Goal: Information Seeking & Learning: Learn about a topic

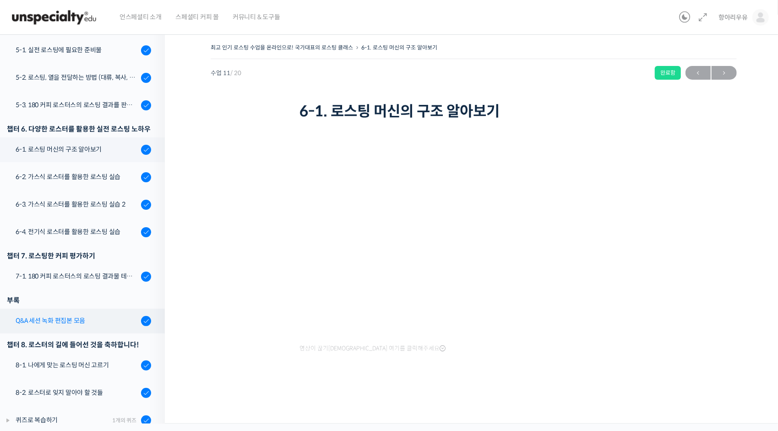
scroll to position [434, 0]
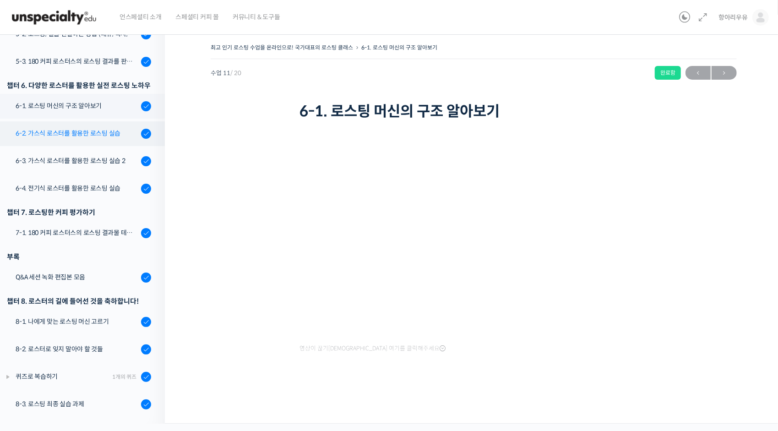
click at [98, 134] on div "6-2. 가스식 로스터를 활용한 로스팅 실습" at bounding box center [77, 133] width 123 height 10
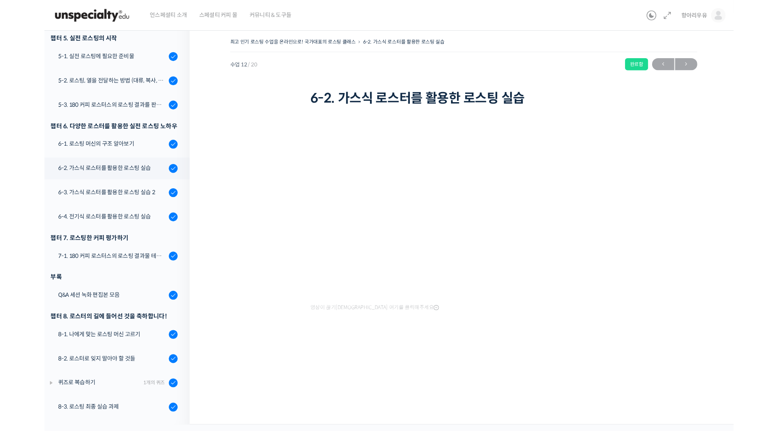
scroll to position [376, 0]
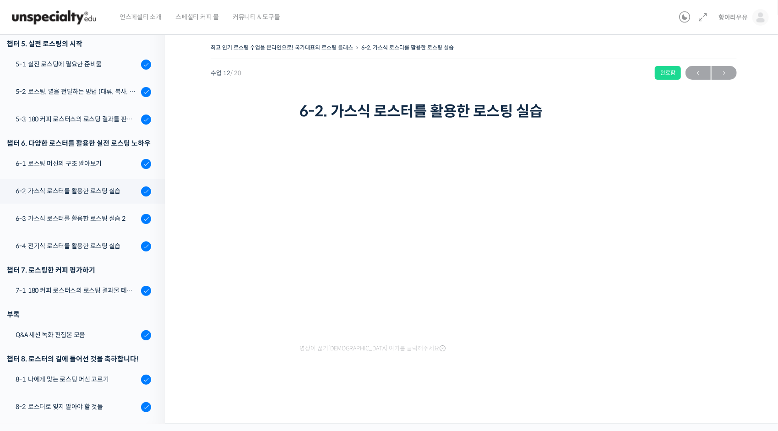
click at [462, 376] on div "영상이 끊기[DEMOGRAPHIC_DATA] 여기를 클릭해주세요" at bounding box center [474, 260] width 348 height 274
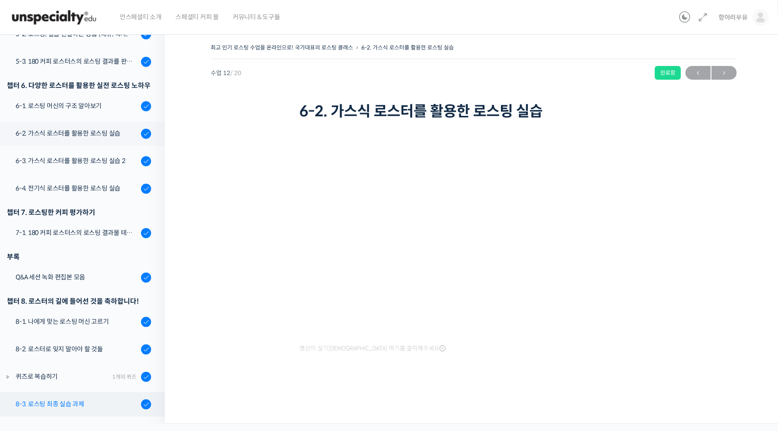
click at [80, 407] on div "8-3. 로스팅 최종 실습 과제" at bounding box center [77, 404] width 123 height 10
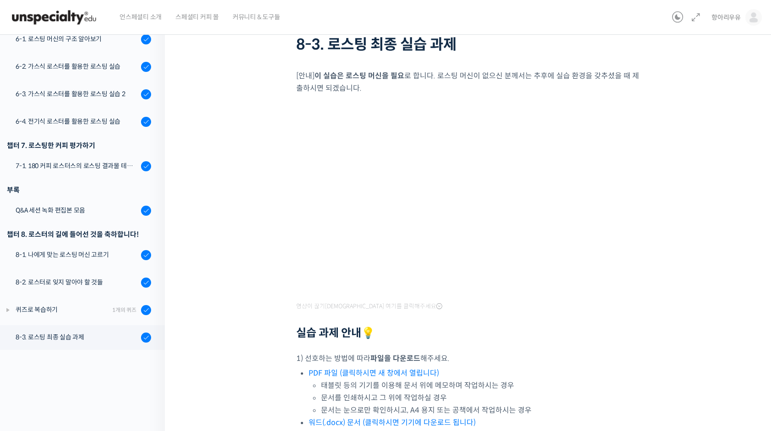
scroll to position [137, 0]
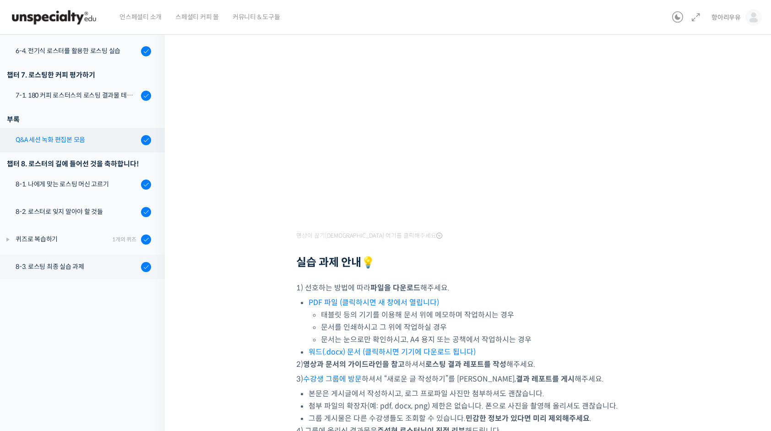
click at [63, 139] on div "Q&A 세션 녹화 편집본 모음" at bounding box center [77, 140] width 123 height 10
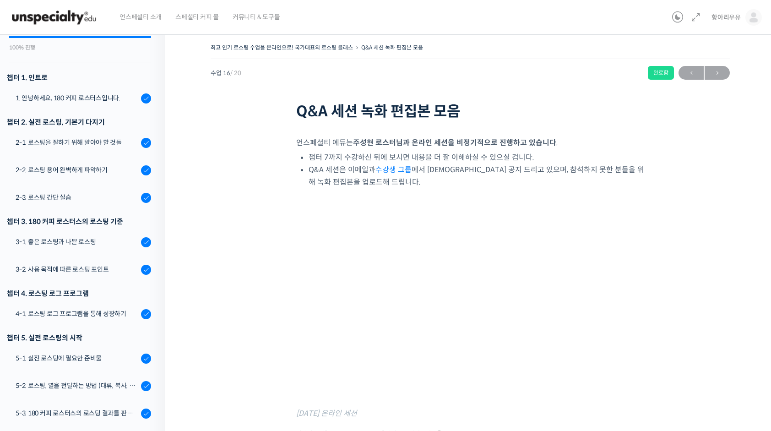
scroll to position [137, 0]
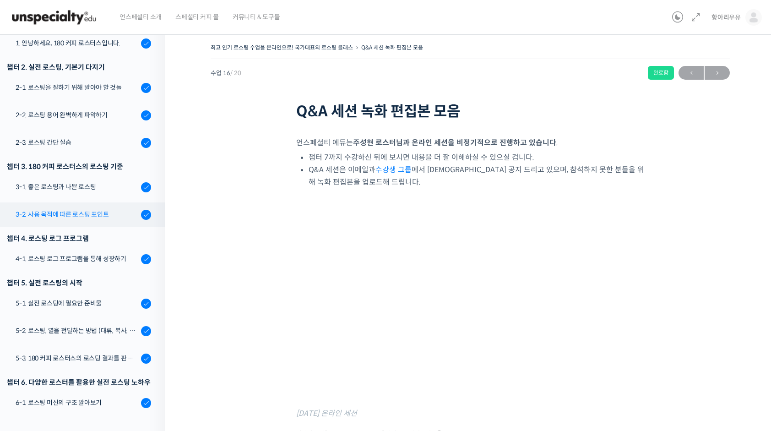
click at [73, 215] on div "3-2. 사용 목적에 따른 로스팅 포인트" at bounding box center [77, 214] width 123 height 10
